Goal: Find specific page/section: Find specific page/section

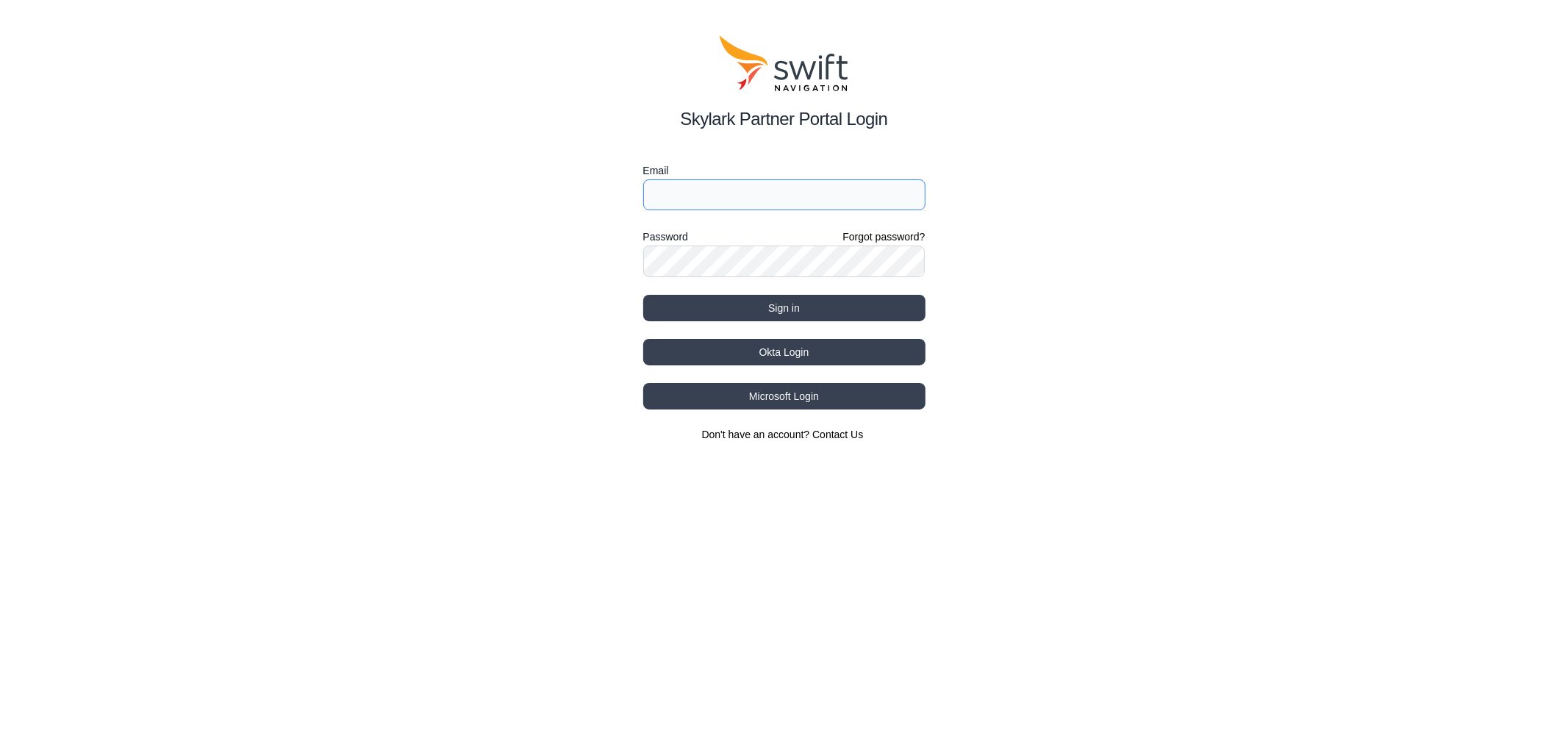
click at [723, 208] on input "Email" at bounding box center [784, 195] width 282 height 31
type input "[EMAIL_ADDRESS][PERSON_NAME][DOMAIN_NAME]"
click at [754, 243] on div "Password Forgot password?" at bounding box center [784, 236] width 282 height 17
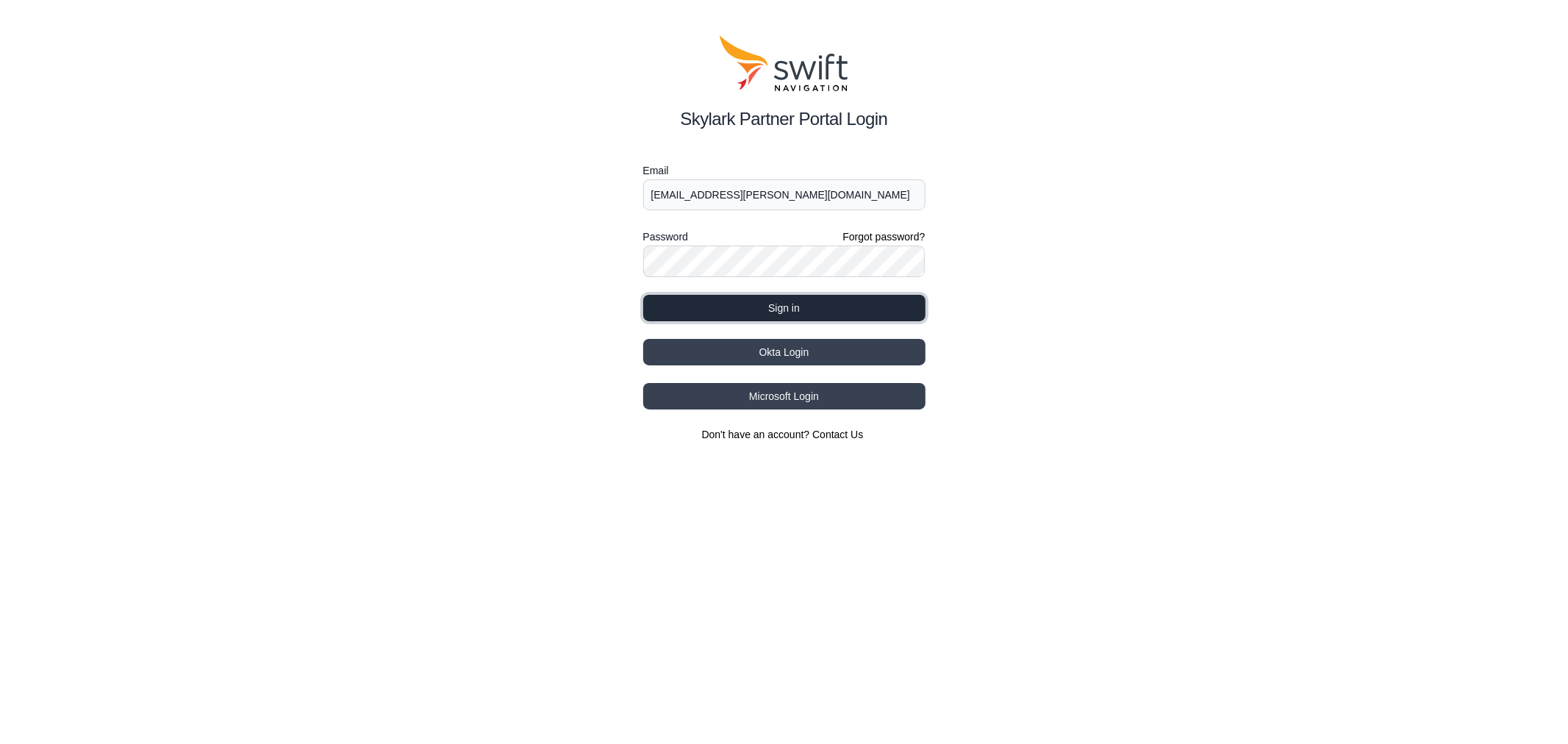
click at [883, 302] on button "Sign in" at bounding box center [784, 308] width 282 height 27
select select
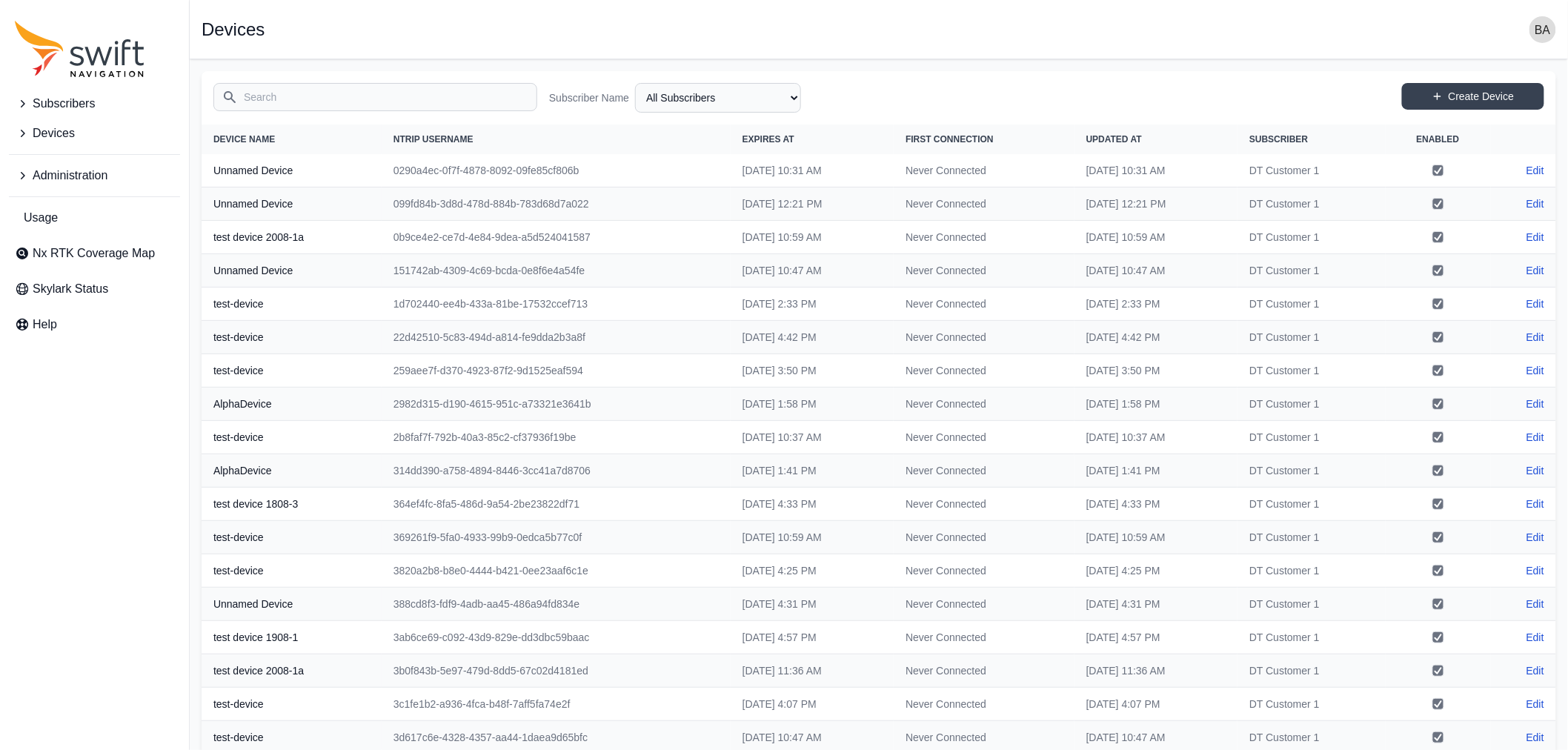
click at [56, 115] on button "Subscribers" at bounding box center [94, 103] width 171 height 29
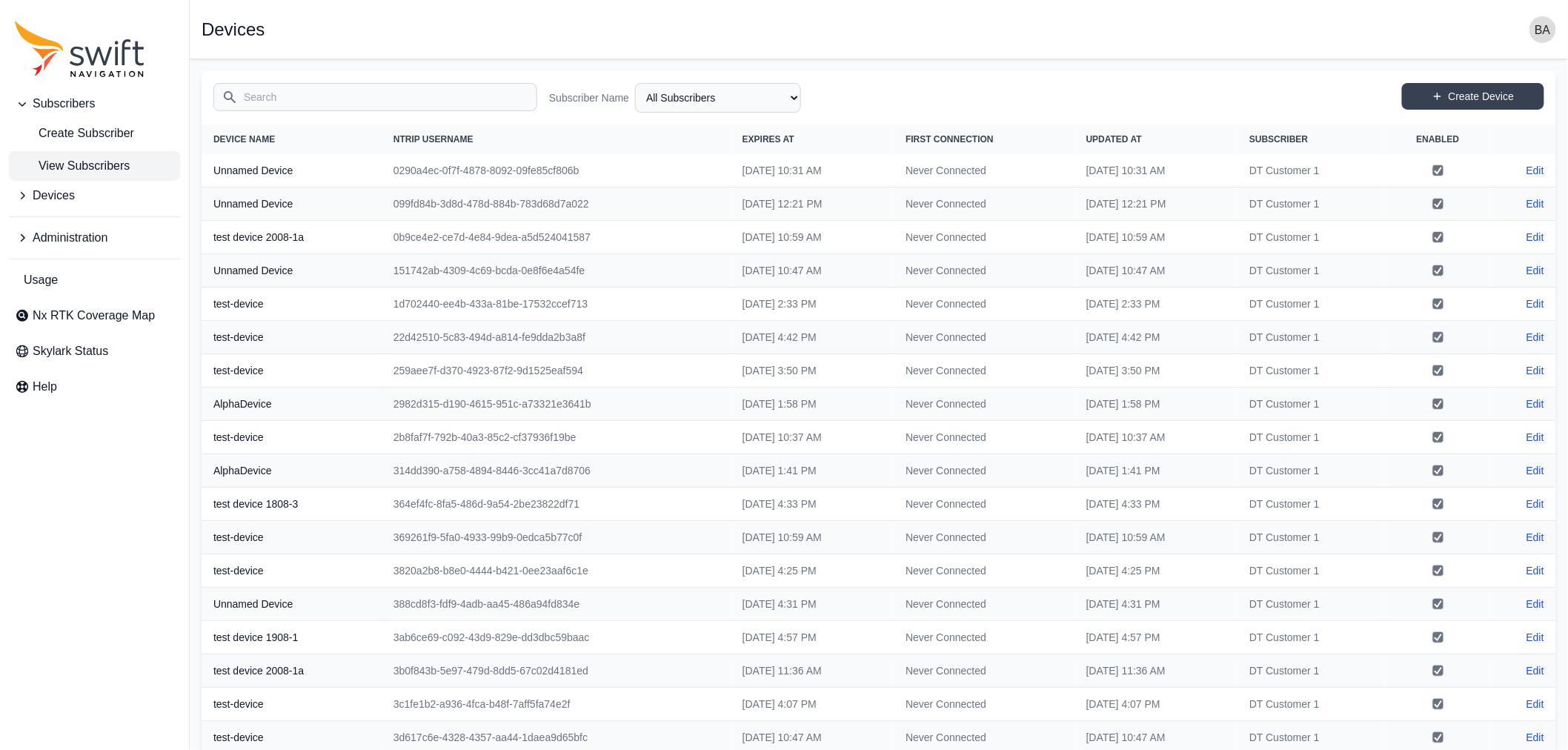
click at [80, 160] on span "View Subscribers" at bounding box center [73, 165] width 115 height 18
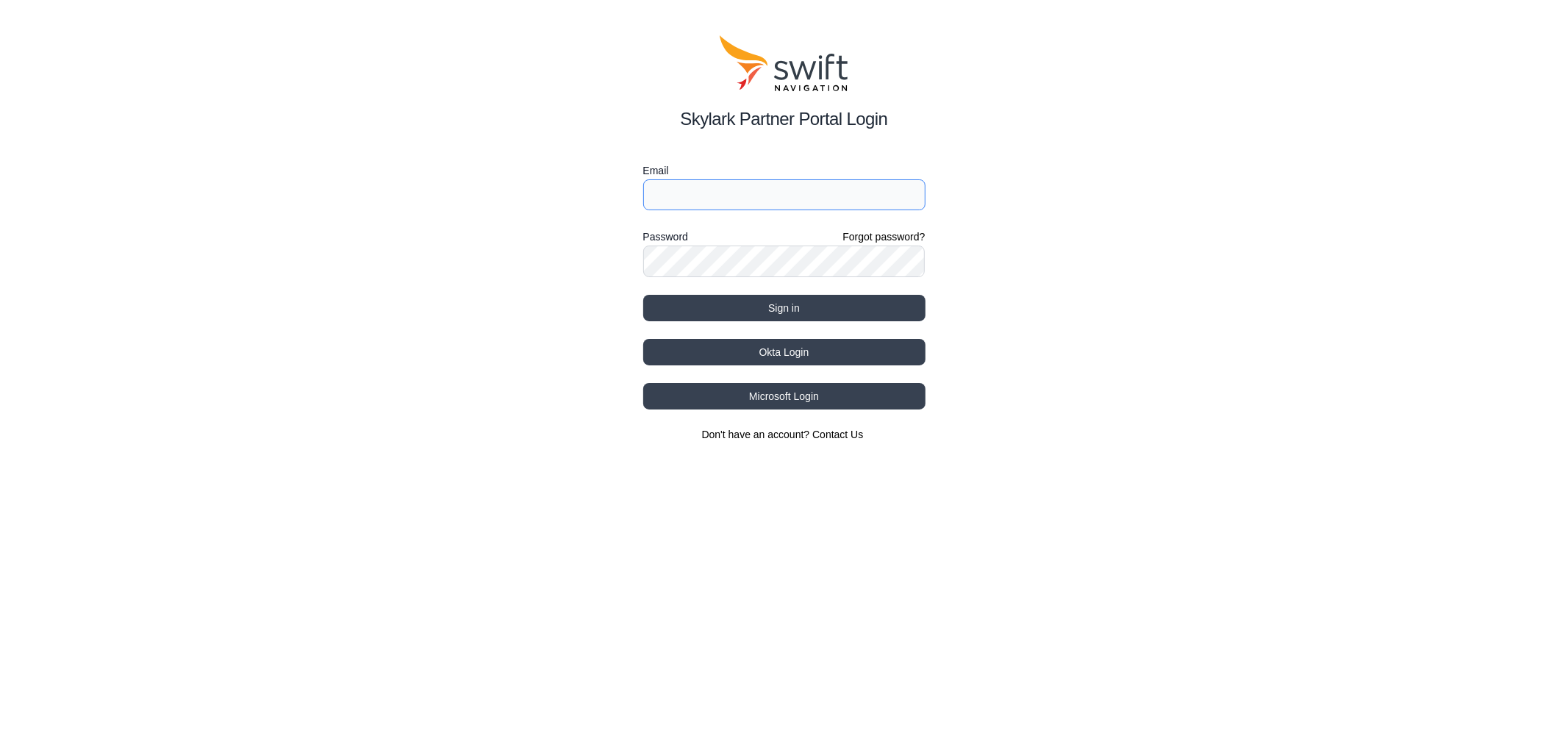
click at [722, 193] on input "Email" at bounding box center [784, 195] width 282 height 31
type input "[EMAIL_ADDRESS][PERSON_NAME][DOMAIN_NAME]"
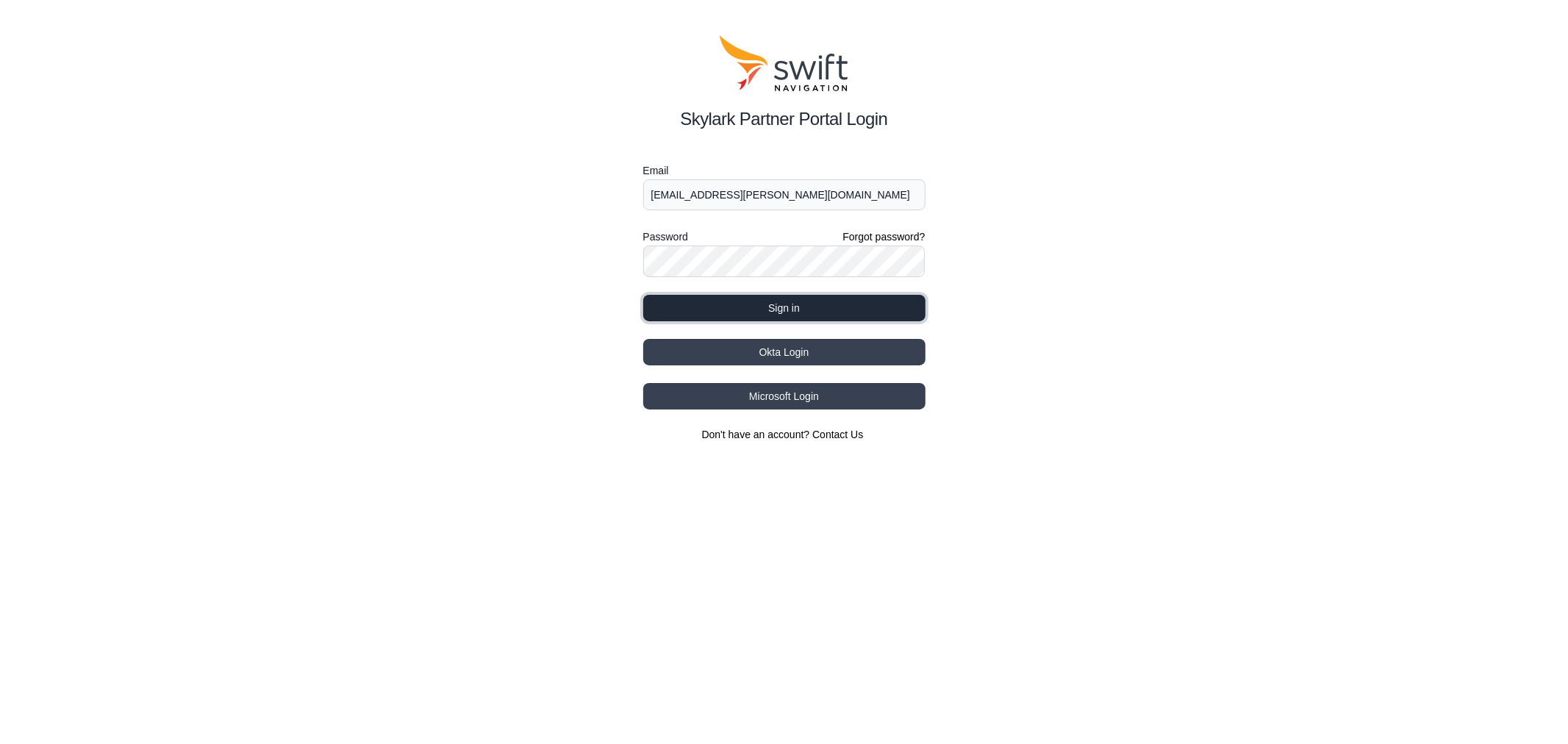
click at [879, 309] on button "Sign in" at bounding box center [784, 308] width 282 height 27
select select
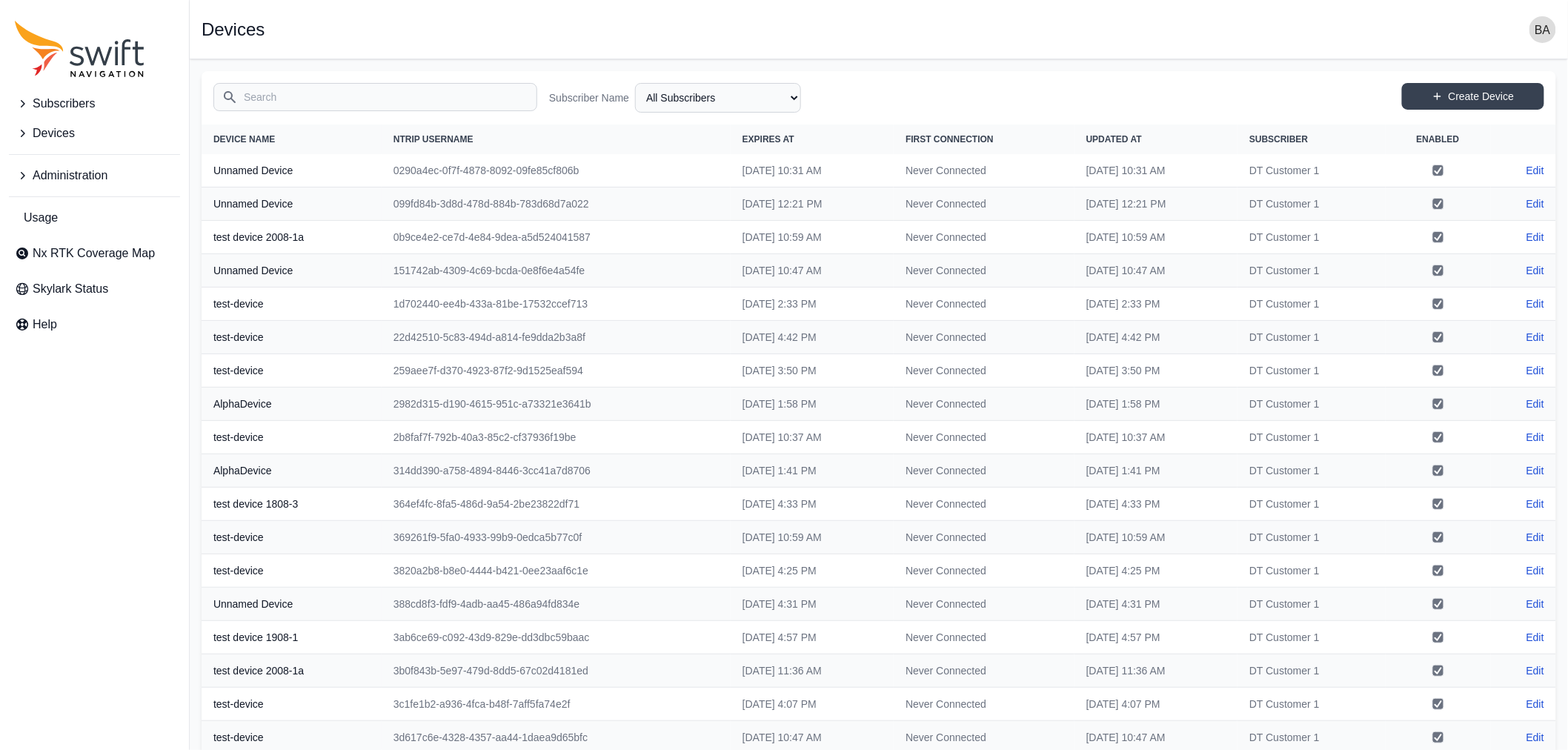
click at [59, 105] on span "Subscribers" at bounding box center [63, 104] width 63 height 18
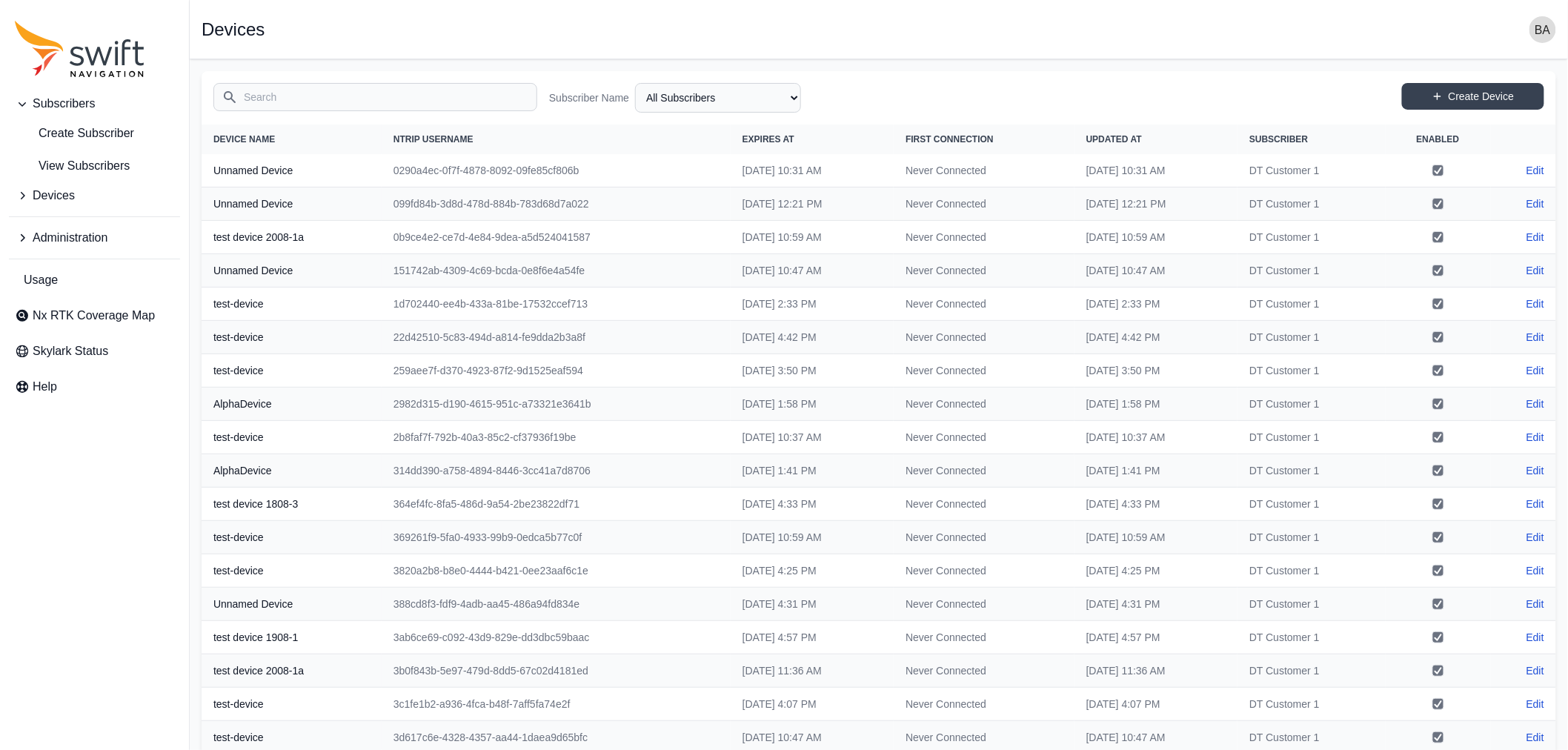
click at [49, 227] on button "Administration" at bounding box center [94, 237] width 171 height 29
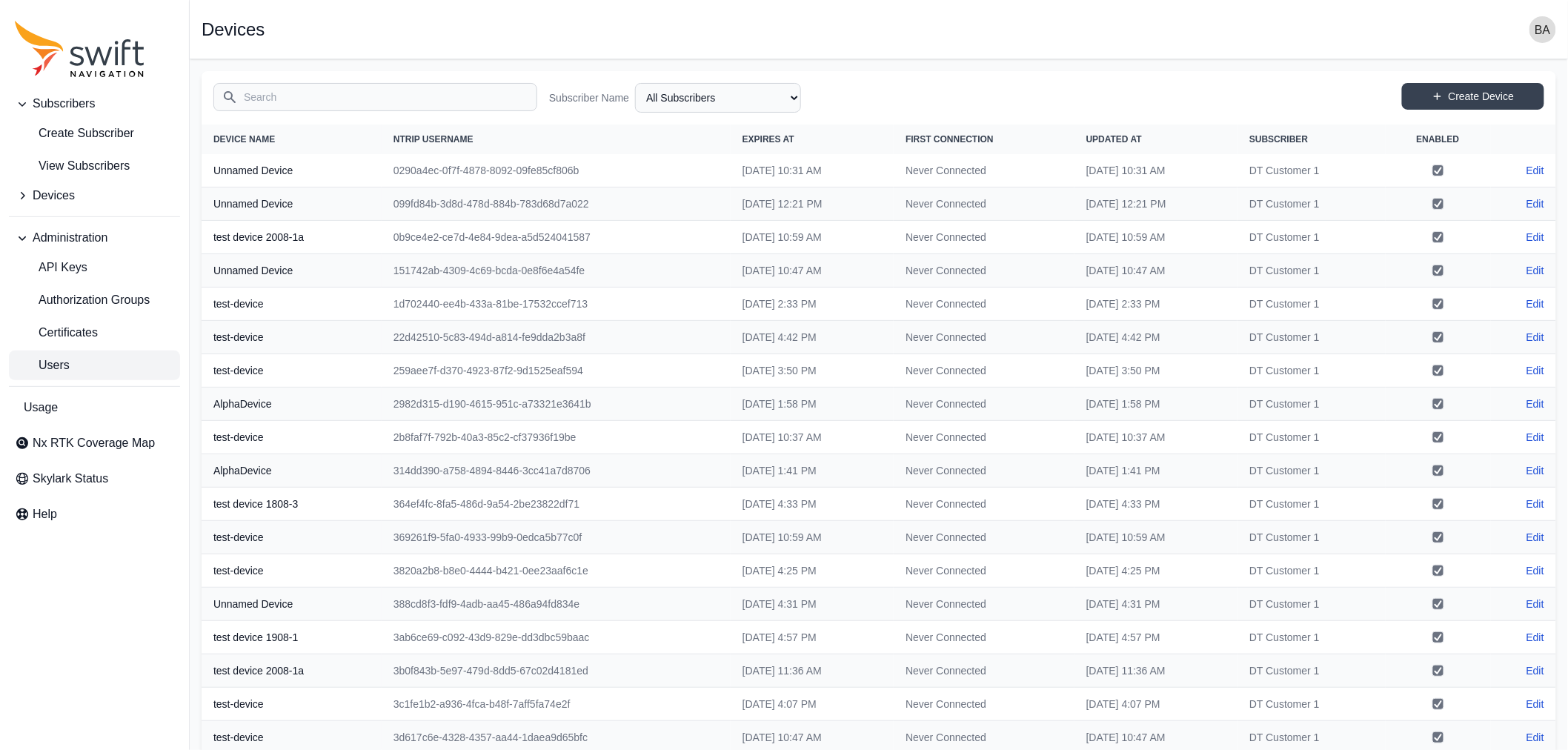
click at [63, 372] on span "Users" at bounding box center [43, 365] width 55 height 18
